Goal: Use online tool/utility: Use online tool/utility

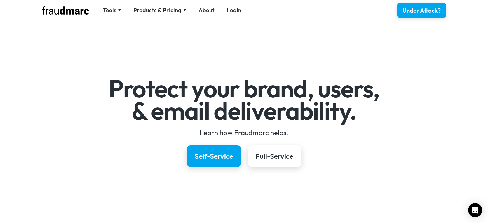
click at [109, 18] on div "Tools SPF Record Check Inspect any domain's SPF record and learn how to fix it …" at bounding box center [244, 10] width 421 height 20
click at [115, 5] on div "Tools SPF Record Check Inspect any domain's SPF record and learn how to fix it …" at bounding box center [244, 10] width 421 height 20
click at [115, 7] on div "Tools" at bounding box center [109, 10] width 13 height 8
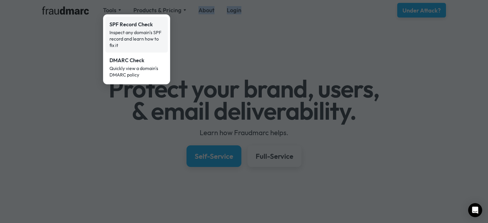
click at [117, 27] on div "SPF Record Check" at bounding box center [137, 25] width 54 height 8
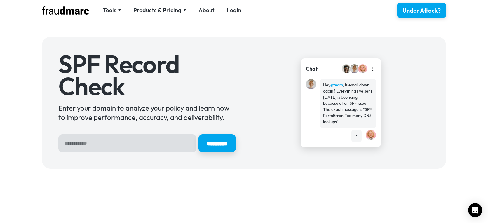
click at [123, 144] on input "Hero Sign Up Form" at bounding box center [127, 143] width 138 height 18
type input "*********"
click at [199, 134] on input "*********" at bounding box center [217, 143] width 37 height 18
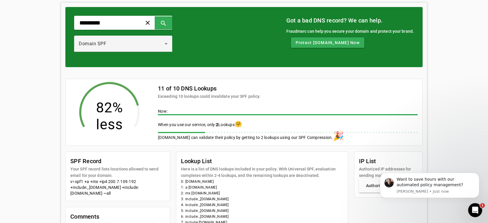
scroll to position [117, 0]
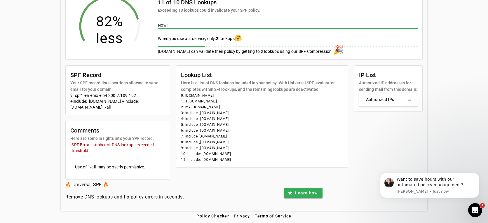
click at [208, 159] on li "11: include:_spf.eu.mailgun.org" at bounding box center [262, 160] width 162 height 6
click at [188, 107] on li "2: mx:givelo.cc" at bounding box center [262, 107] width 162 height 6
click at [202, 135] on li "7: include:mailgun.org" at bounding box center [262, 137] width 162 height 6
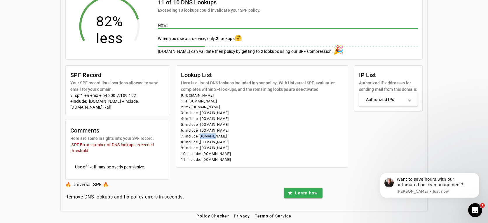
click at [202, 135] on li "7: include:mailgun.org" at bounding box center [262, 137] width 162 height 6
click at [207, 161] on li "11: include:_spf.eu.mailgun.org" at bounding box center [262, 160] width 162 height 6
drag, startPoint x: 233, startPoint y: 160, endPoint x: 176, endPoint y: 96, distance: 85.5
click at [176, 96] on mat-card-content "0: givelo.cc 1: a:givelo.cc 2: mx:givelo.cc 3: include:_spf.google.com 4: inclu…" at bounding box center [261, 130] width 171 height 75
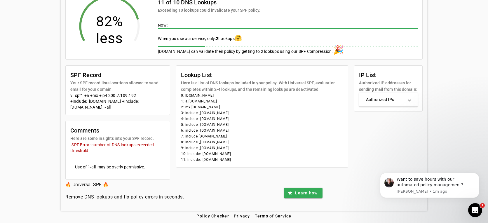
copy mat-card-content "0: givelo.cc 1: a:givelo.cc 2: mx:givelo.cc 3: include:_spf.google.com 4: inclu…"
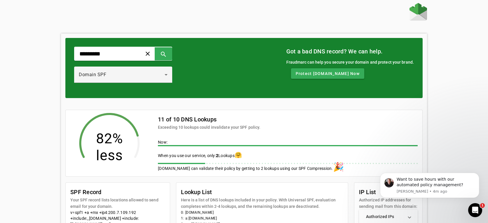
scroll to position [0, 0]
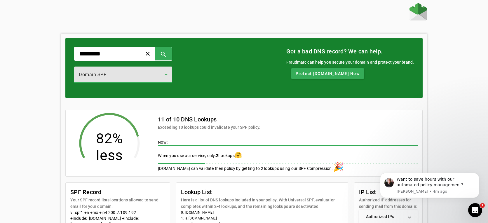
click at [120, 74] on div "Domain SPF" at bounding box center [122, 74] width 86 height 7
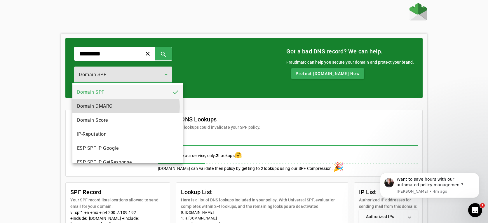
click at [126, 107] on mat-option "Domain DMARC" at bounding box center [127, 106] width 111 height 14
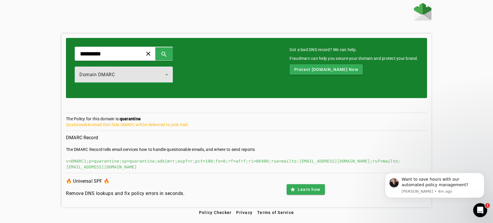
click at [130, 72] on div "Domain DMARC" at bounding box center [122, 74] width 86 height 7
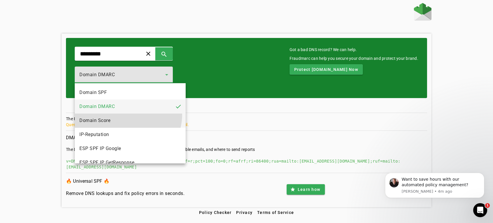
click at [125, 115] on mat-option "Domain Score" at bounding box center [130, 121] width 111 height 14
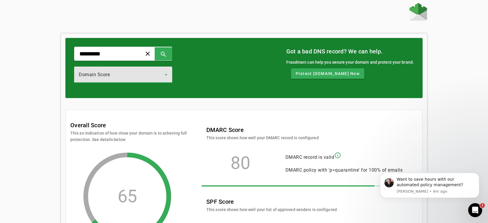
click at [127, 80] on div "Domain Score" at bounding box center [123, 75] width 89 height 16
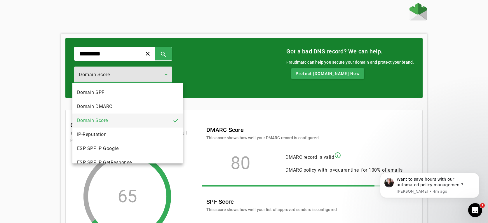
click at [157, 78] on div at bounding box center [244, 111] width 488 height 223
